Goal: Check status: Check status

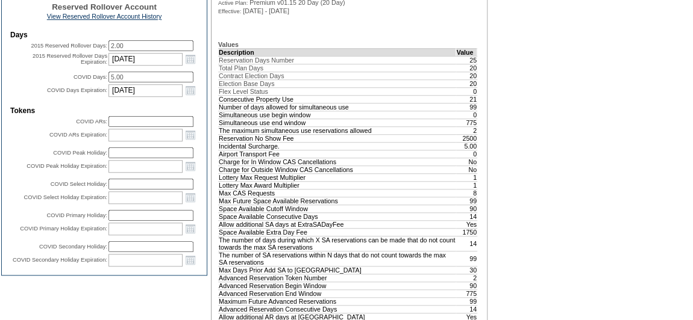
scroll to position [438, 0]
